Goal: Information Seeking & Learning: Learn about a topic

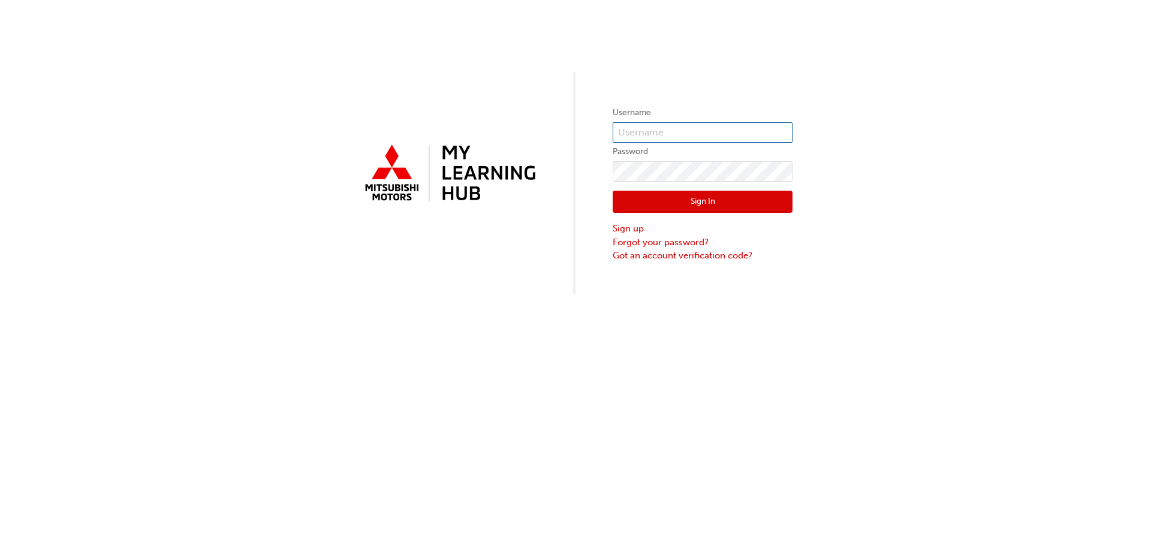
type input "0005260720"
click at [707, 201] on button "Sign In" at bounding box center [703, 202] width 180 height 23
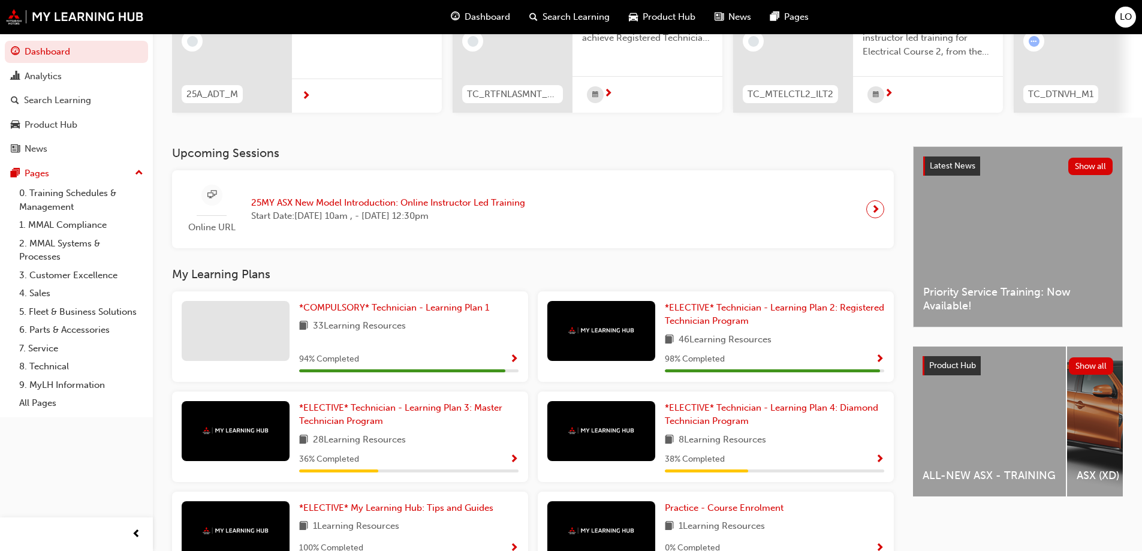
scroll to position [180, 0]
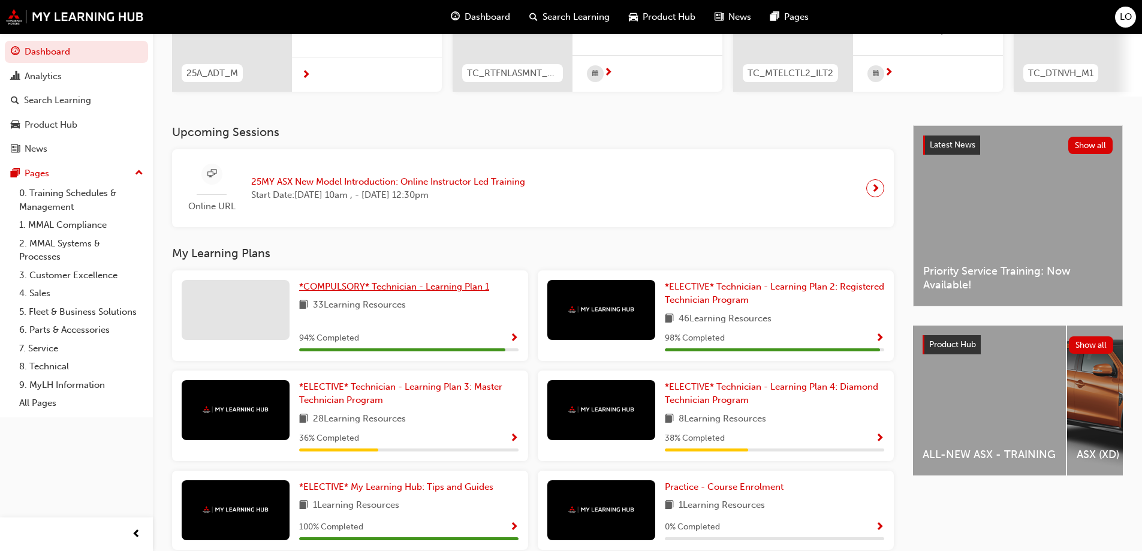
click at [368, 292] on span "*COMPULSORY* Technician - Learning Plan 1" at bounding box center [394, 286] width 190 height 11
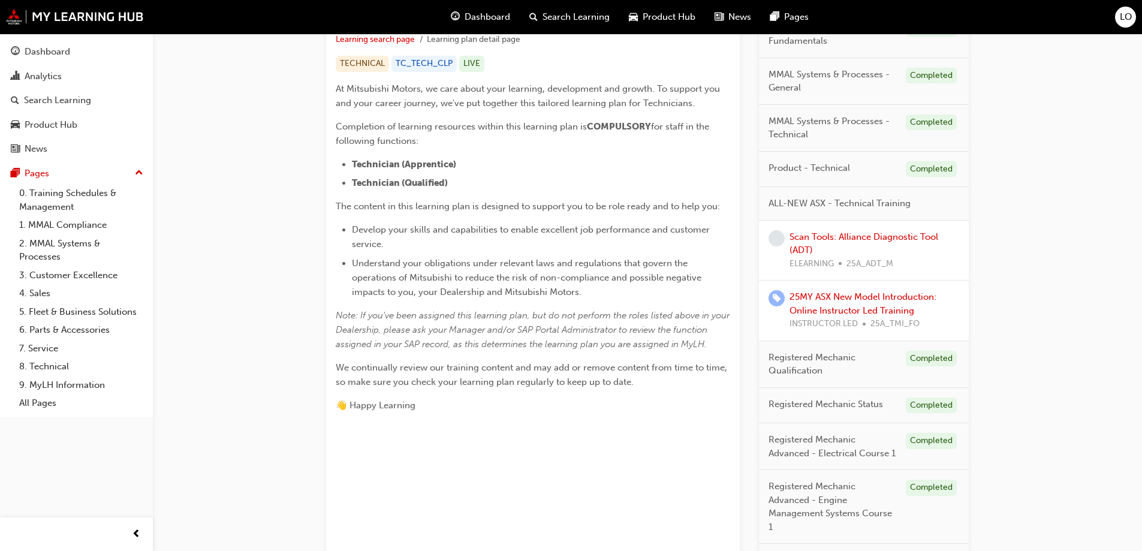
scroll to position [300, 0]
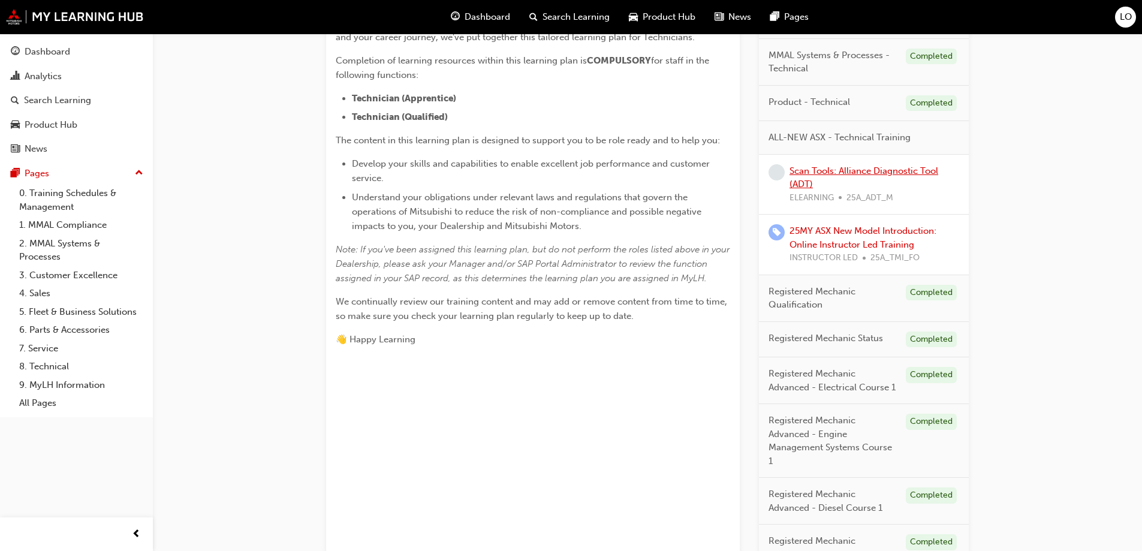
click at [862, 170] on link "Scan Tools: Alliance Diagnostic Tool (ADT)" at bounding box center [864, 177] width 149 height 25
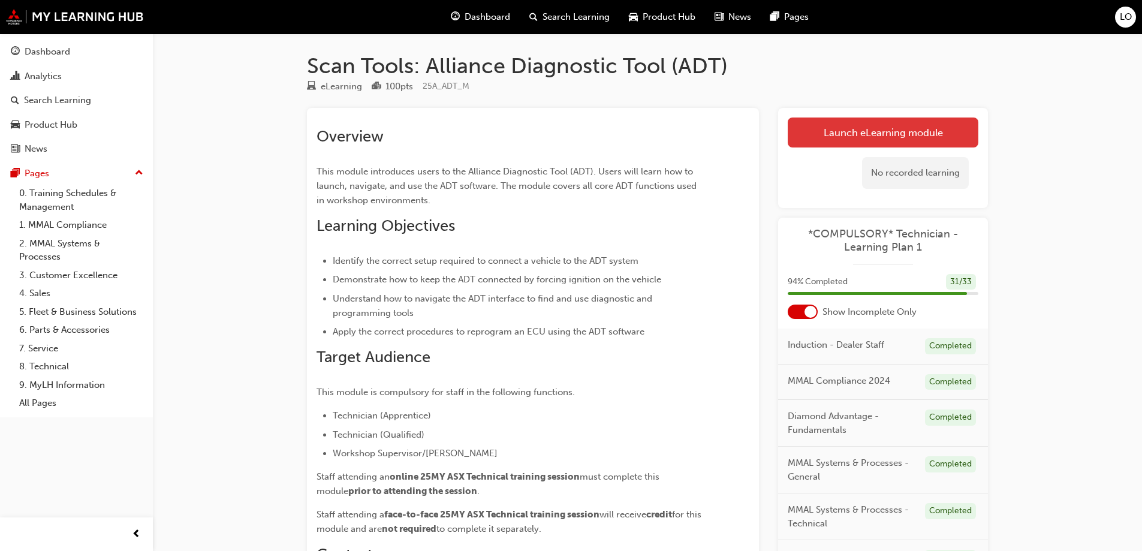
click at [902, 129] on link "Launch eLearning module" at bounding box center [883, 133] width 191 height 30
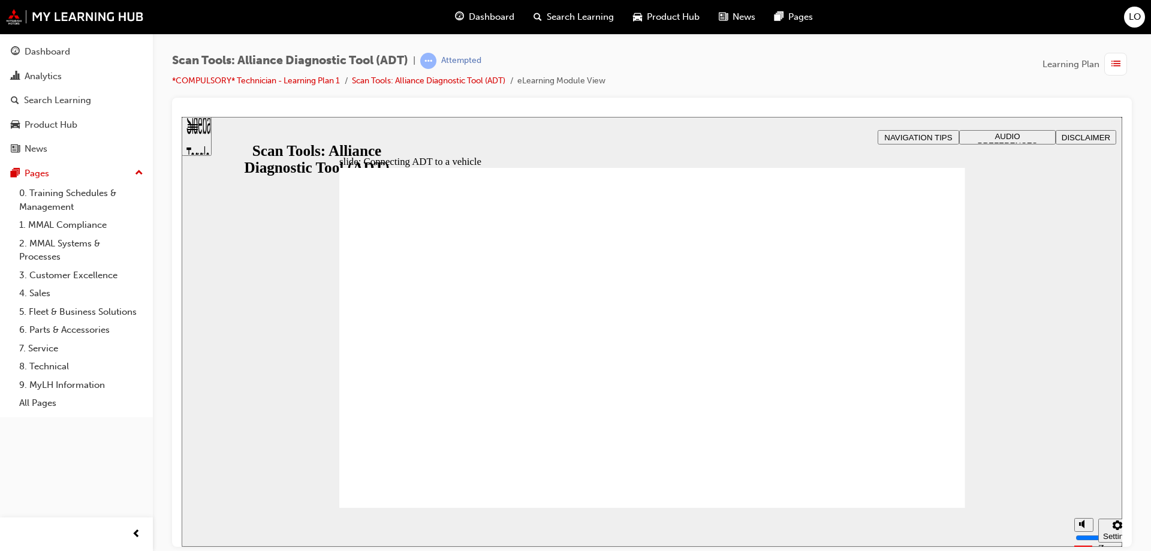
click at [203, 138] on div "Sidebar Toggle" at bounding box center [196, 140] width 20 height 72
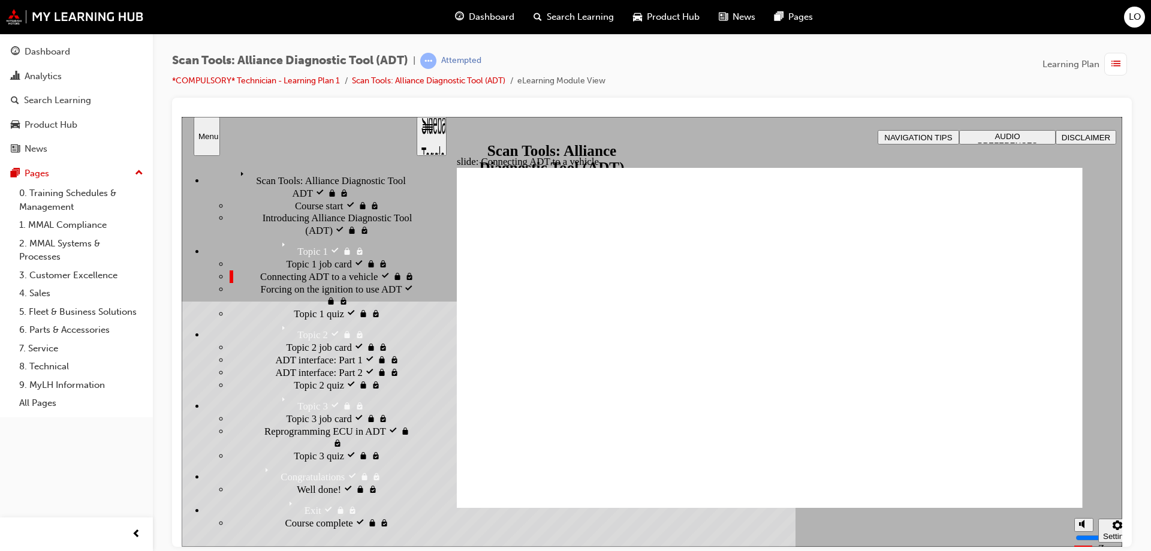
click at [297, 282] on span "Forcing on the ignition to use ADT locked" at bounding box center [338, 294] width 155 height 24
click at [264, 270] on span "Connecting ADT to a vehicle visited" at bounding box center [333, 276] width 147 height 12
click at [1117, 64] on span "list-icon" at bounding box center [1115, 64] width 9 height 15
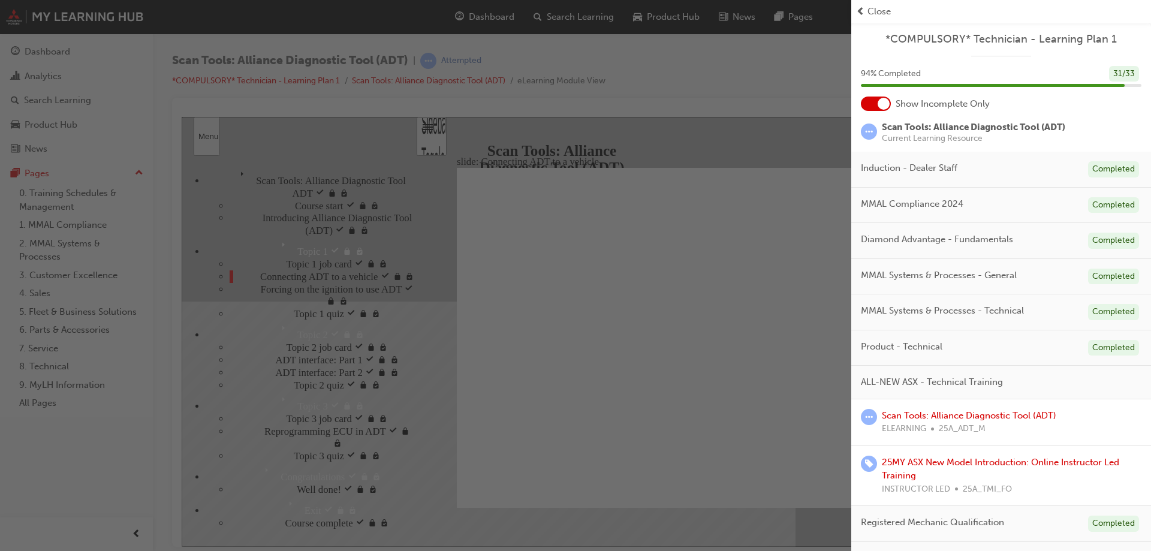
click at [861, 8] on span "prev-icon" at bounding box center [860, 12] width 9 height 14
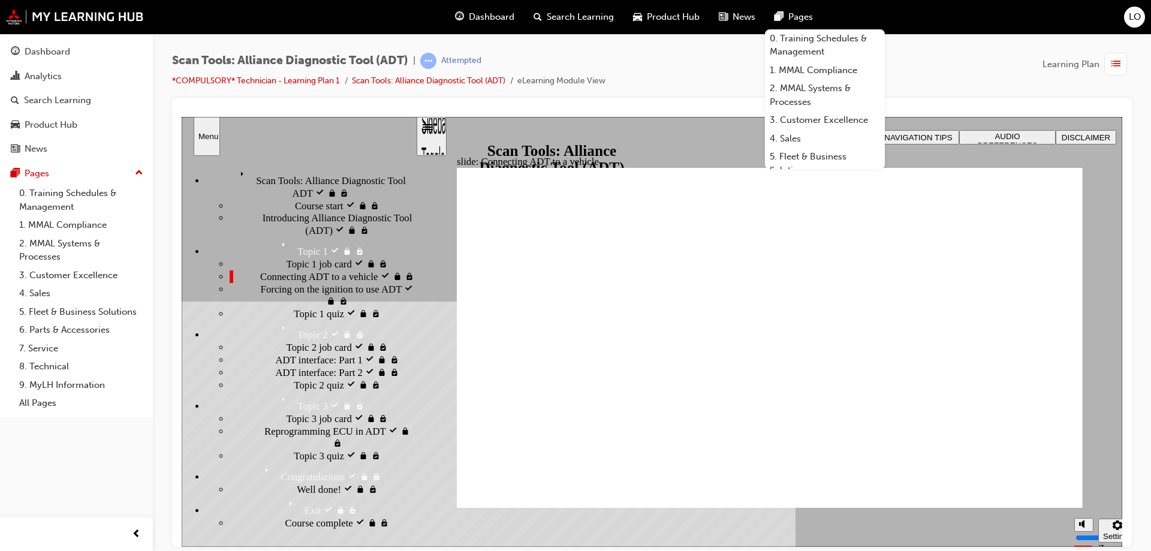
click at [680, 58] on div "Scan Tools: Alliance Diagnostic Tool (ADT) | Attempted *COMPULSORY* Technician …" at bounding box center [652, 75] width 960 height 45
click at [721, 126] on div "slide: Connecting ADT to a vehicle Rectangle 2 Transcripts Autoscroll Show time…" at bounding box center [652, 331] width 941 height 430
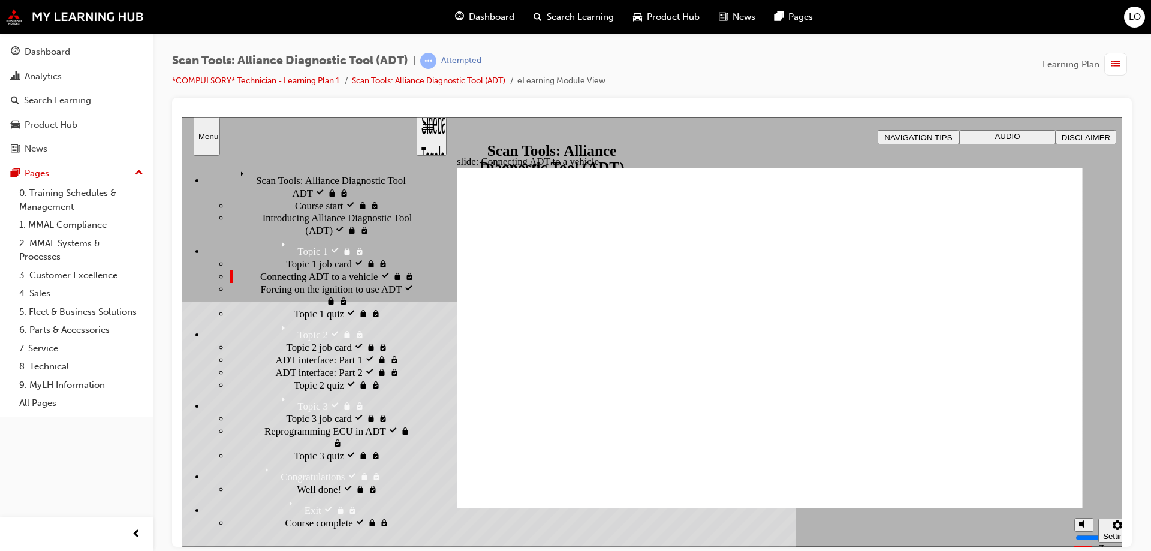
type input "39"
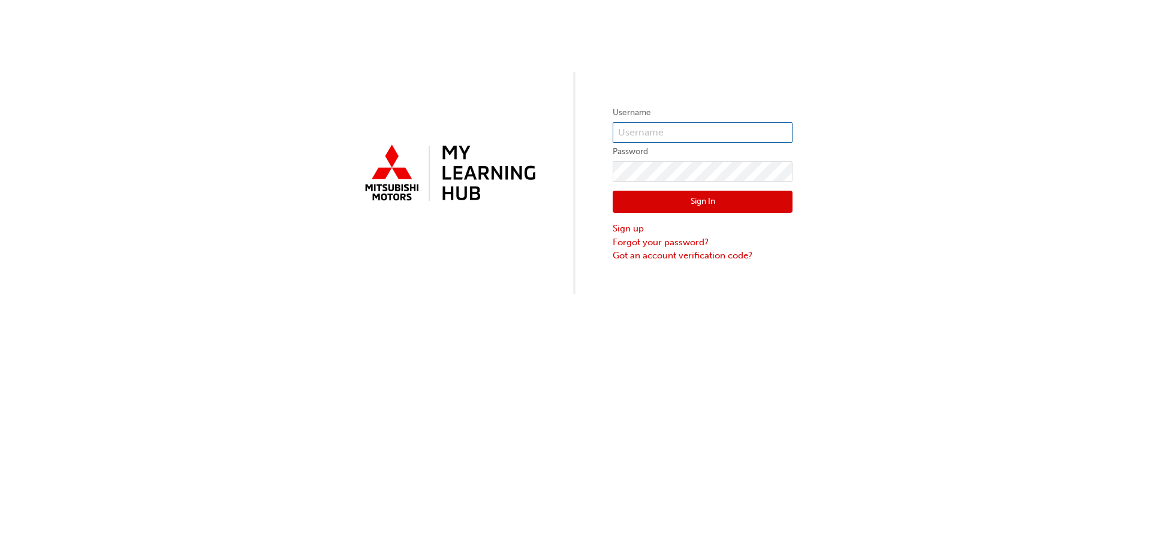
type input "0005260720"
click at [676, 200] on button "Sign In" at bounding box center [703, 202] width 180 height 23
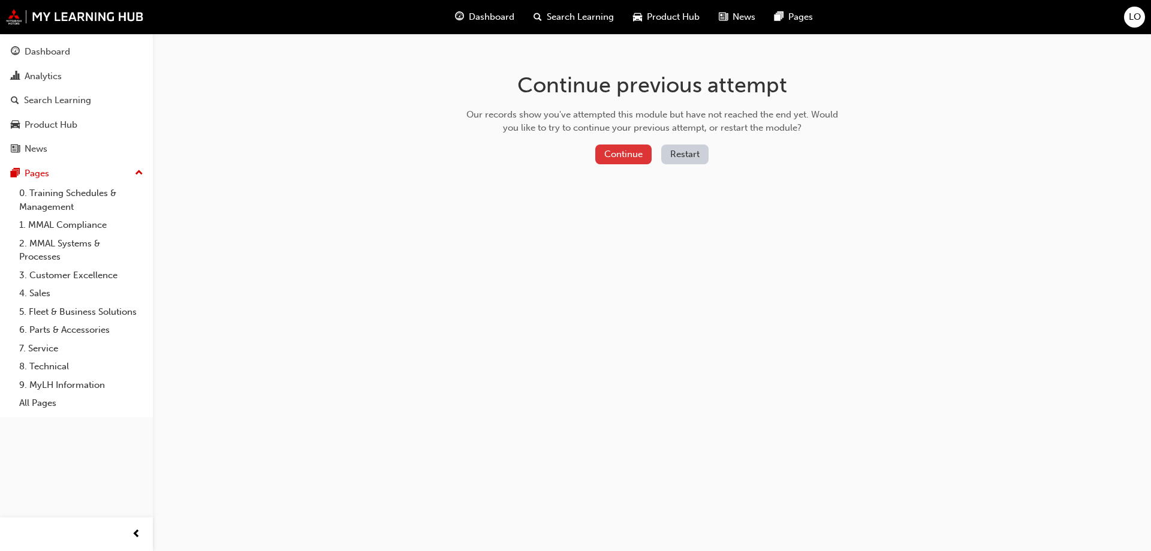
click at [623, 152] on button "Continue" at bounding box center [623, 154] width 56 height 20
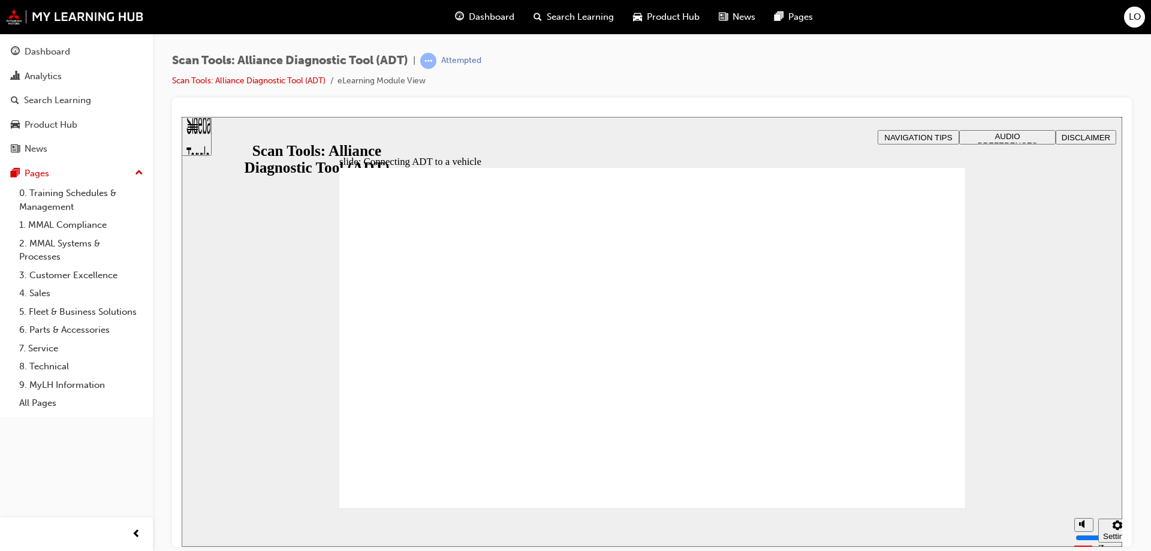
type input "0"
type input "39"
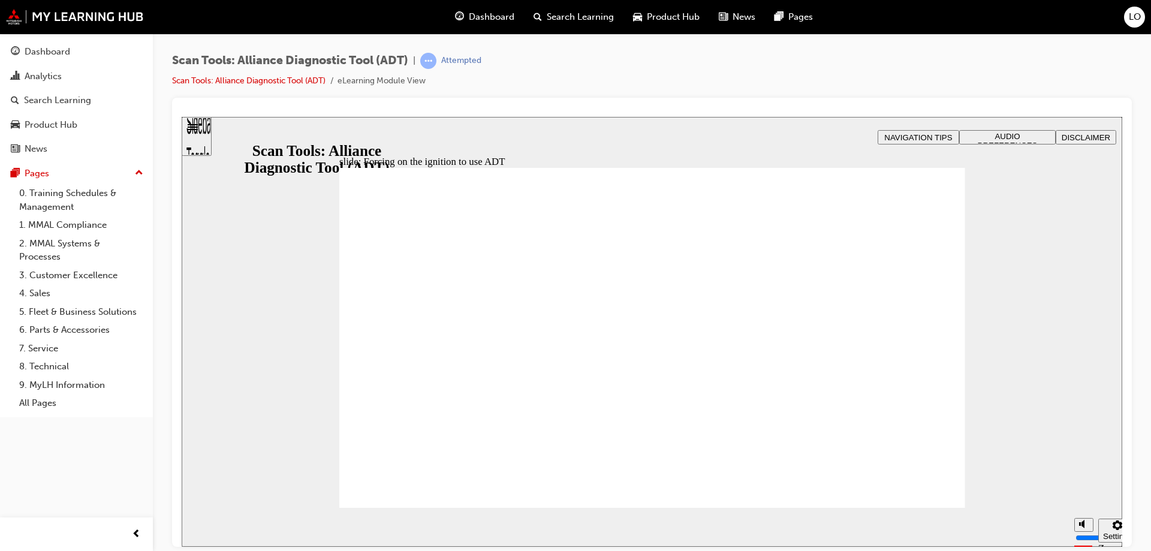
type input "53"
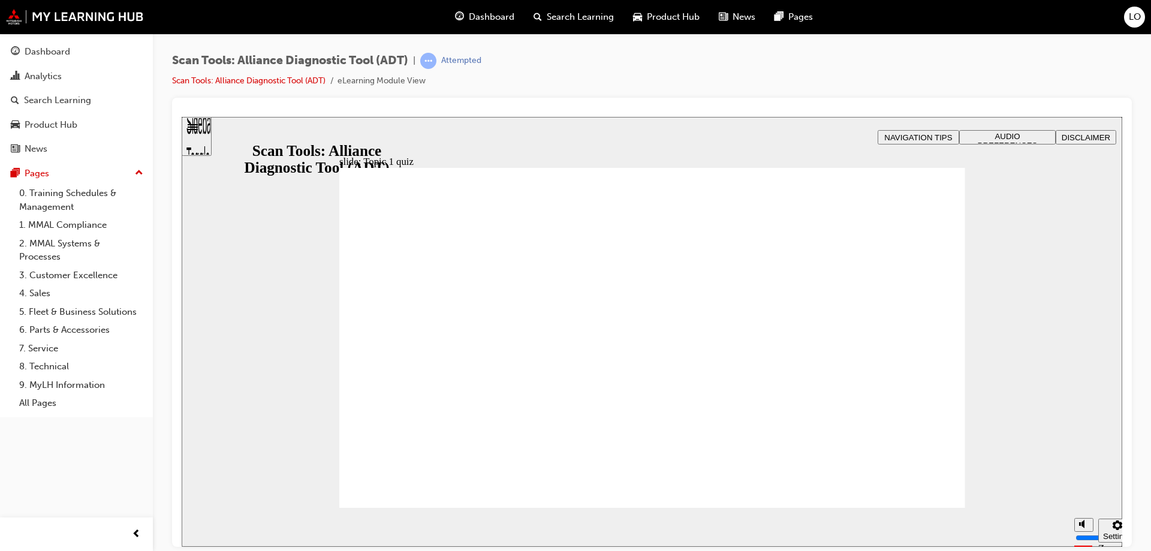
radio input "true"
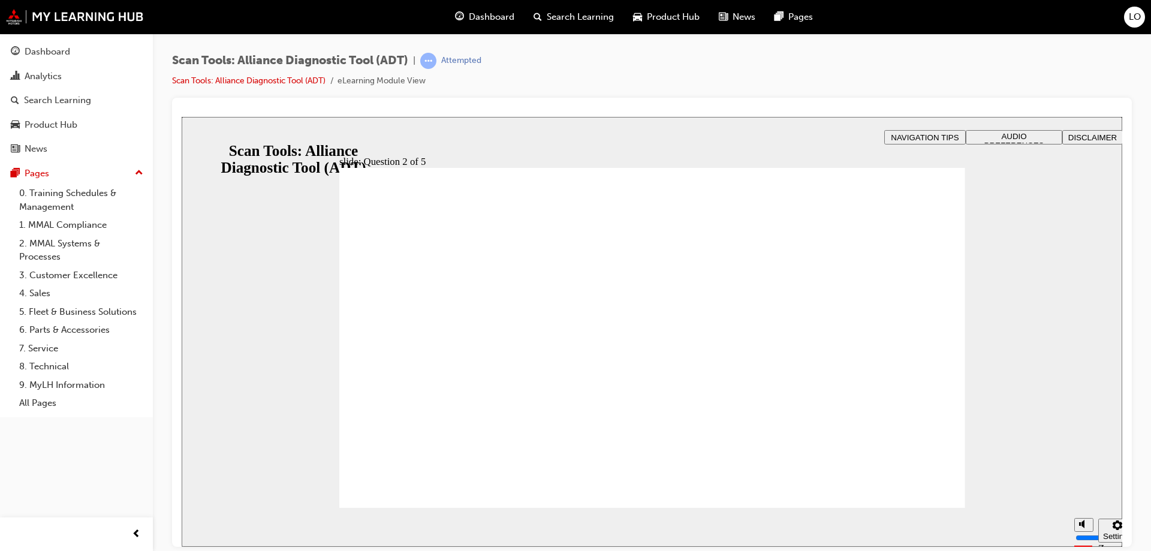
radio input "false"
radio input "true"
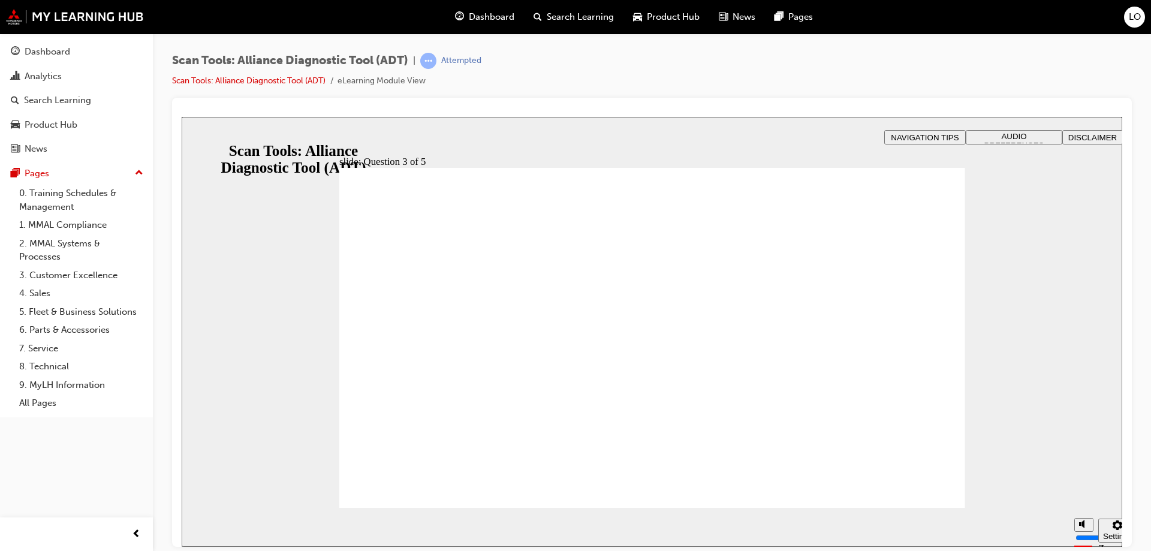
radio input "true"
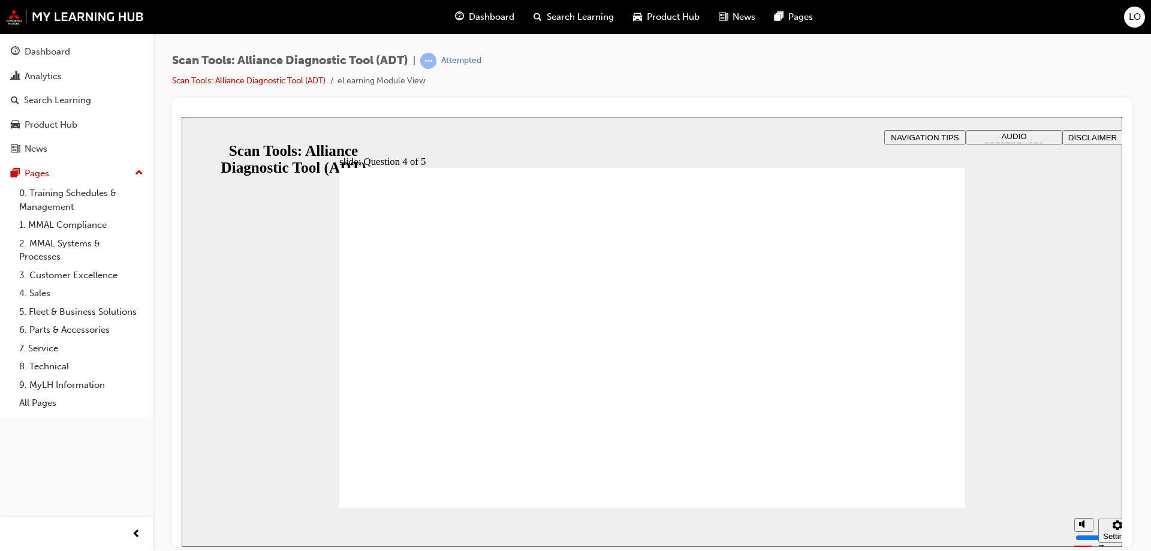
radio input "true"
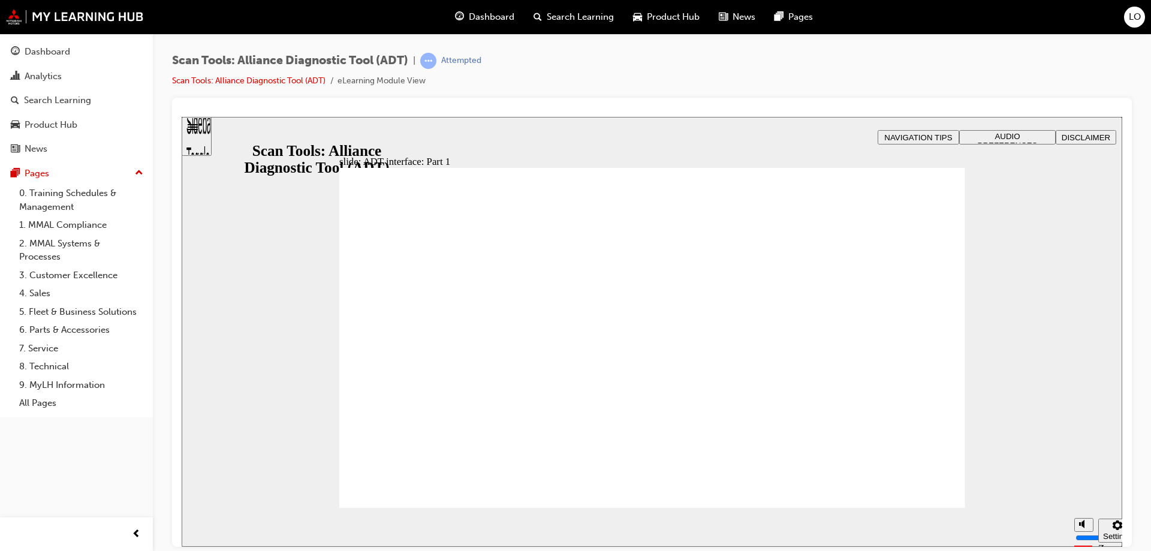
click at [1132, 18] on span "LO" at bounding box center [1135, 17] width 12 height 14
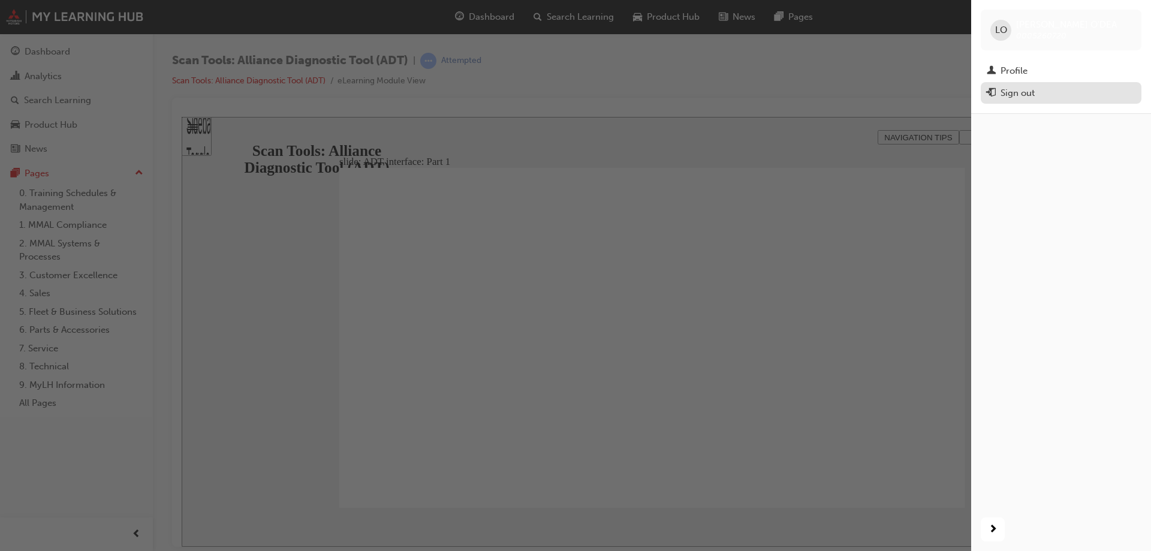
click at [1016, 93] on div "Sign out" at bounding box center [1018, 93] width 34 height 14
